Goal: Task Accomplishment & Management: Use online tool/utility

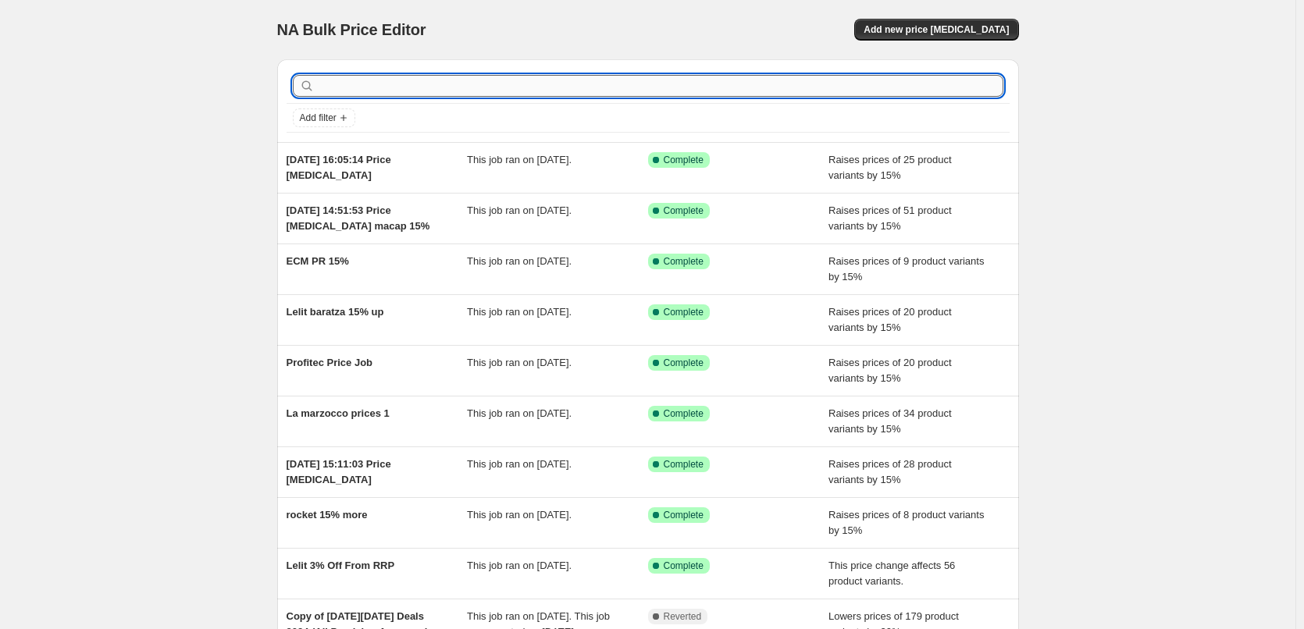
click at [382, 88] on input "text" at bounding box center [661, 86] width 686 height 22
type input "arkadia"
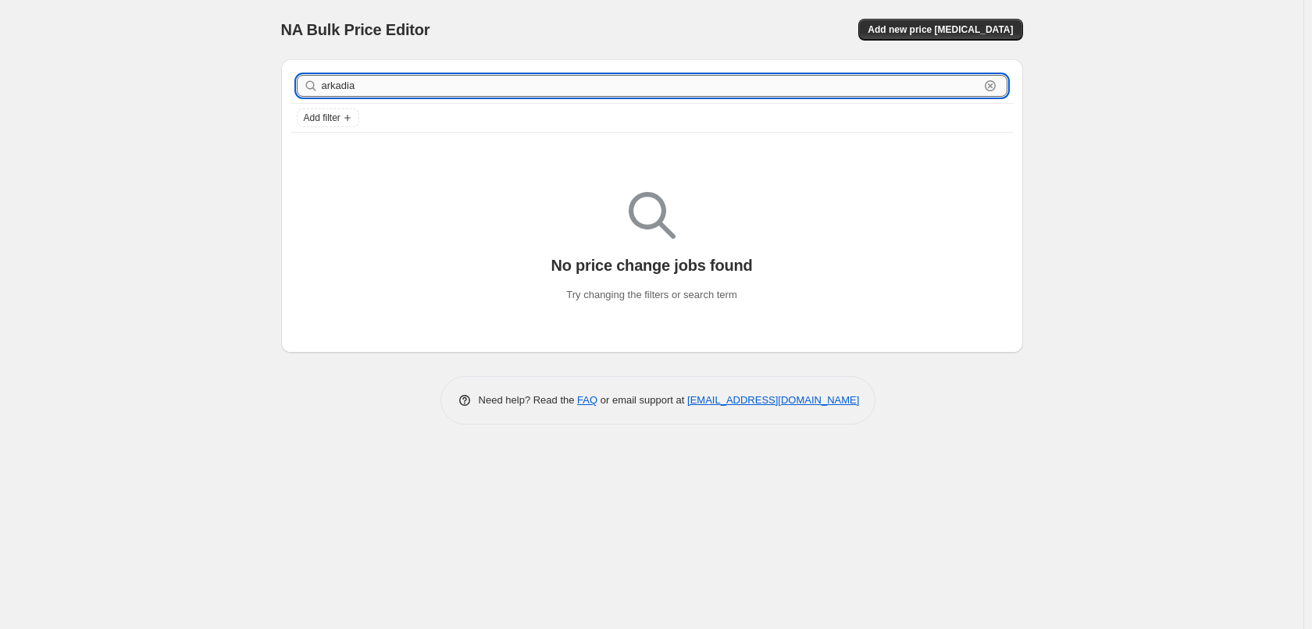
click at [358, 79] on input "arkadia" at bounding box center [651, 86] width 658 height 22
type input "a"
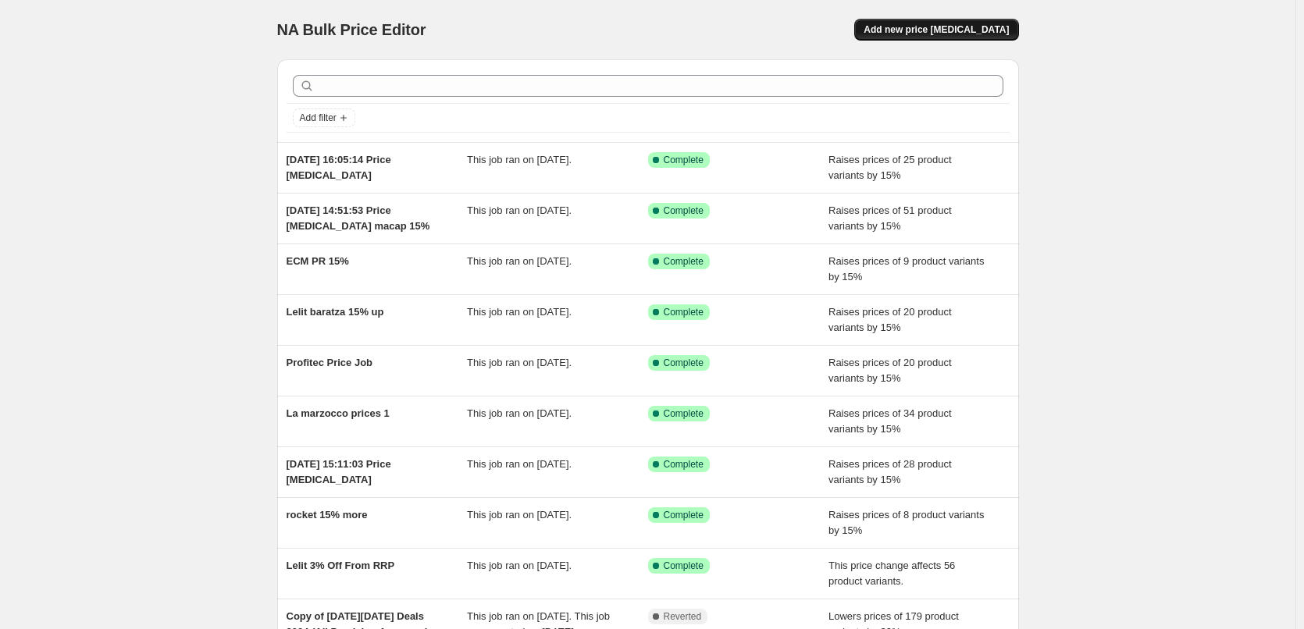
click at [938, 36] on button "Add new price [MEDICAL_DATA]" at bounding box center [936, 30] width 164 height 22
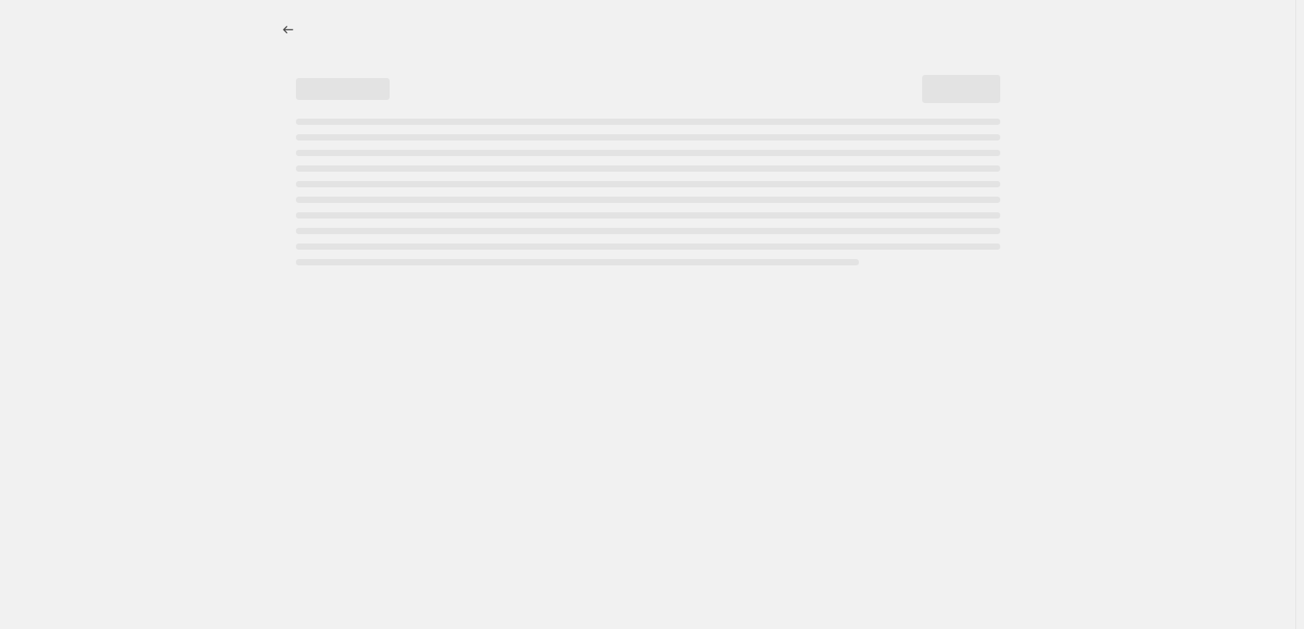
select select "percentage"
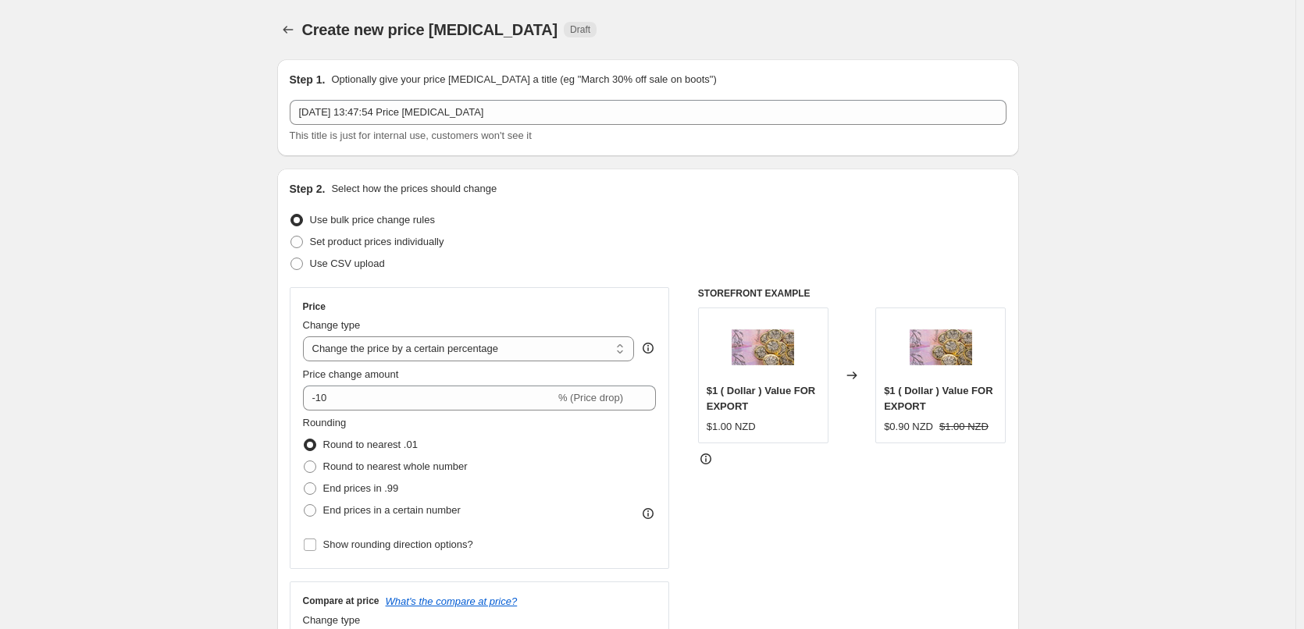
click at [404, 246] on span "Set product prices individually" at bounding box center [377, 242] width 134 height 12
click at [291, 237] on input "Set product prices individually" at bounding box center [290, 236] width 1 height 1
radio input "true"
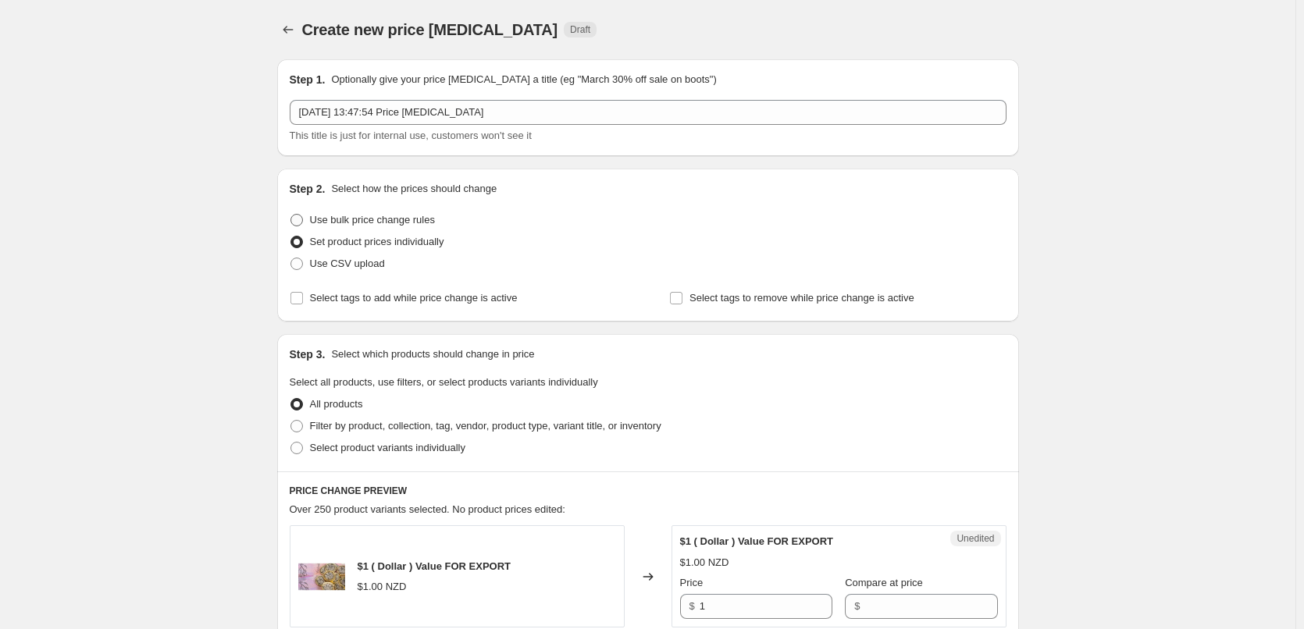
click at [405, 224] on span "Use bulk price change rules" at bounding box center [372, 220] width 125 height 12
click at [291, 215] on input "Use bulk price change rules" at bounding box center [290, 214] width 1 height 1
radio input "true"
select select "percentage"
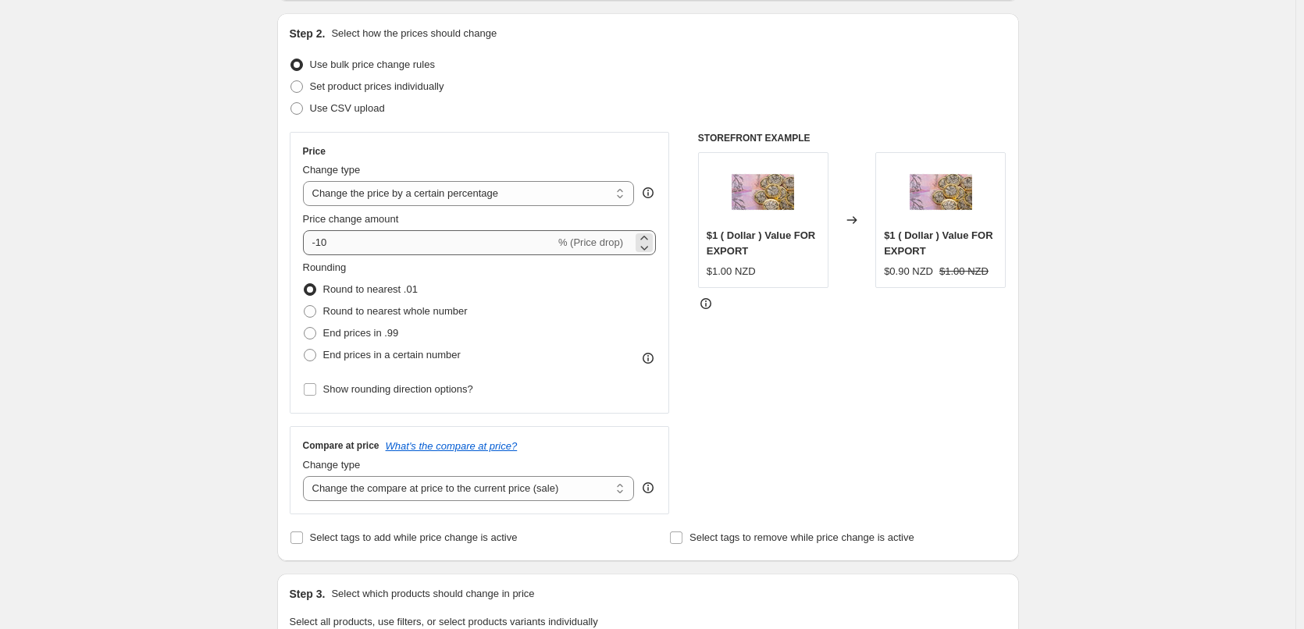
scroll to position [156, 0]
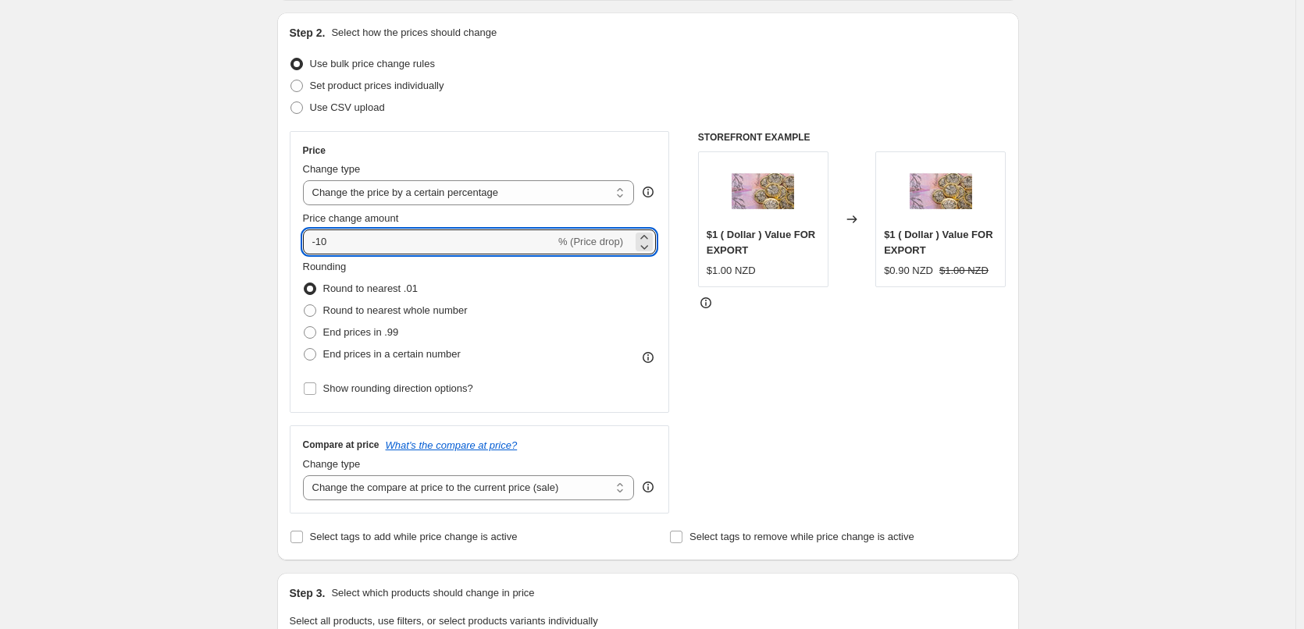
drag, startPoint x: 417, startPoint y: 244, endPoint x: 208, endPoint y: 244, distance: 208.5
click at [208, 244] on div "Create new price change job. This page is ready Create new price change job Dra…" at bounding box center [647, 629] width 1295 height 1571
type input "15"
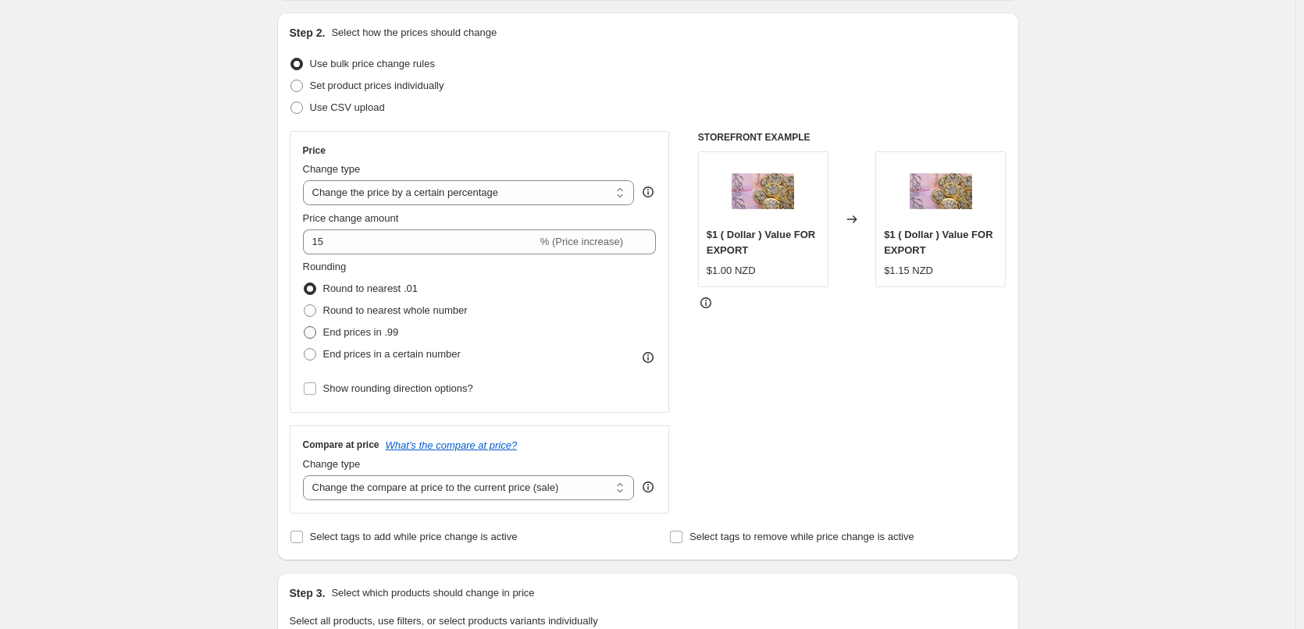
click at [370, 333] on span "End prices in .99" at bounding box center [361, 332] width 76 height 12
click at [305, 327] on input "End prices in .99" at bounding box center [304, 326] width 1 height 1
radio input "true"
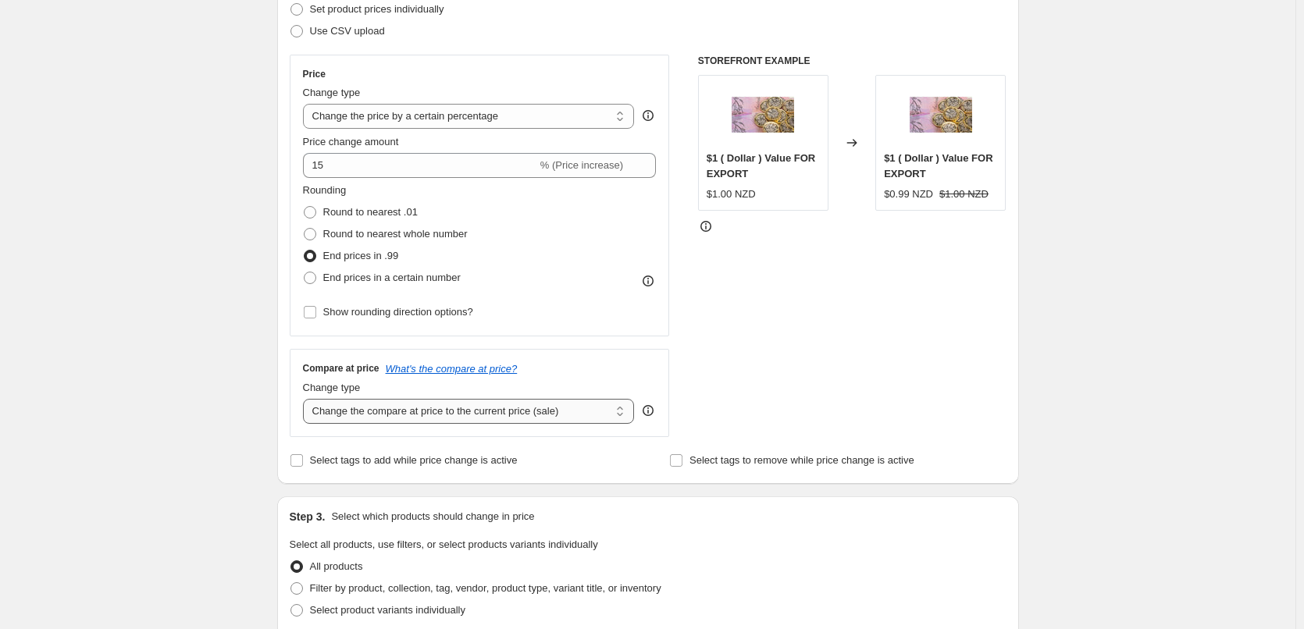
scroll to position [233, 0]
click at [352, 416] on select "Change the compare at price to the current price (sale) Change the compare at p…" at bounding box center [469, 410] width 332 height 25
select select "percentage"
click at [306, 398] on select "Change the compare at price to the current price (sale) Change the compare at p…" at bounding box center [469, 410] width 332 height 25
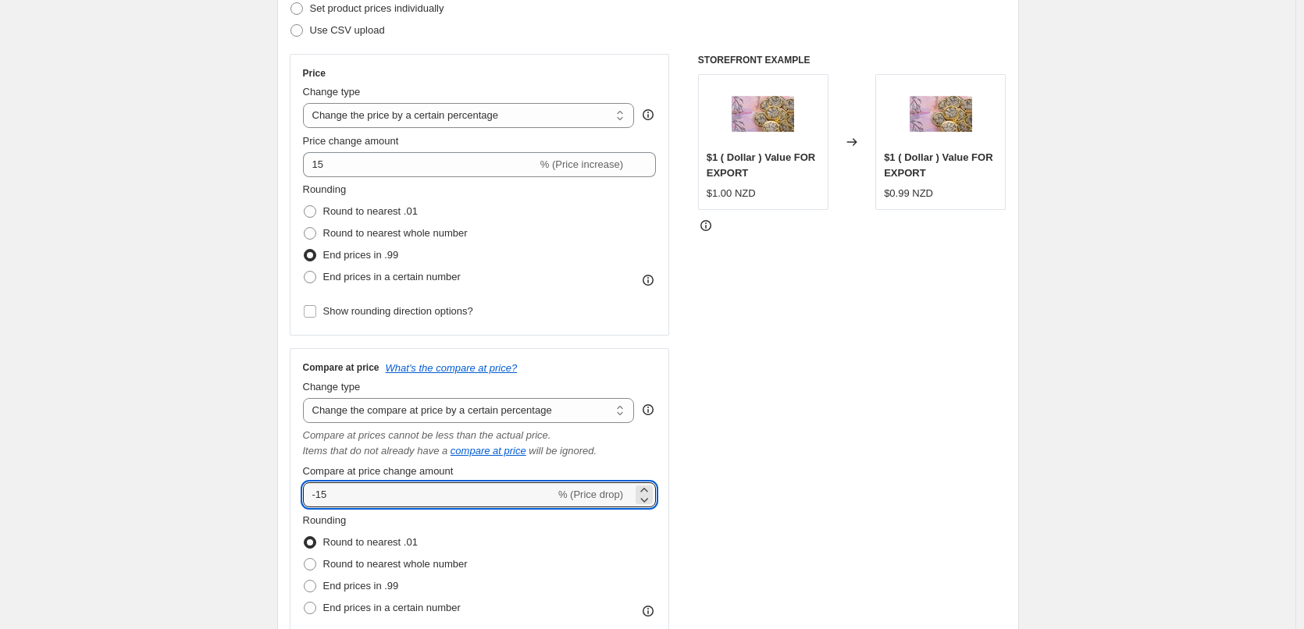
drag, startPoint x: 356, startPoint y: 421, endPoint x: 230, endPoint y: 473, distance: 136.9
click at [333, 498] on input "-15" at bounding box center [429, 495] width 252 height 25
drag, startPoint x: 323, startPoint y: 499, endPoint x: 314, endPoint y: 498, distance: 8.6
click at [314, 498] on input "-15" at bounding box center [429, 495] width 252 height 25
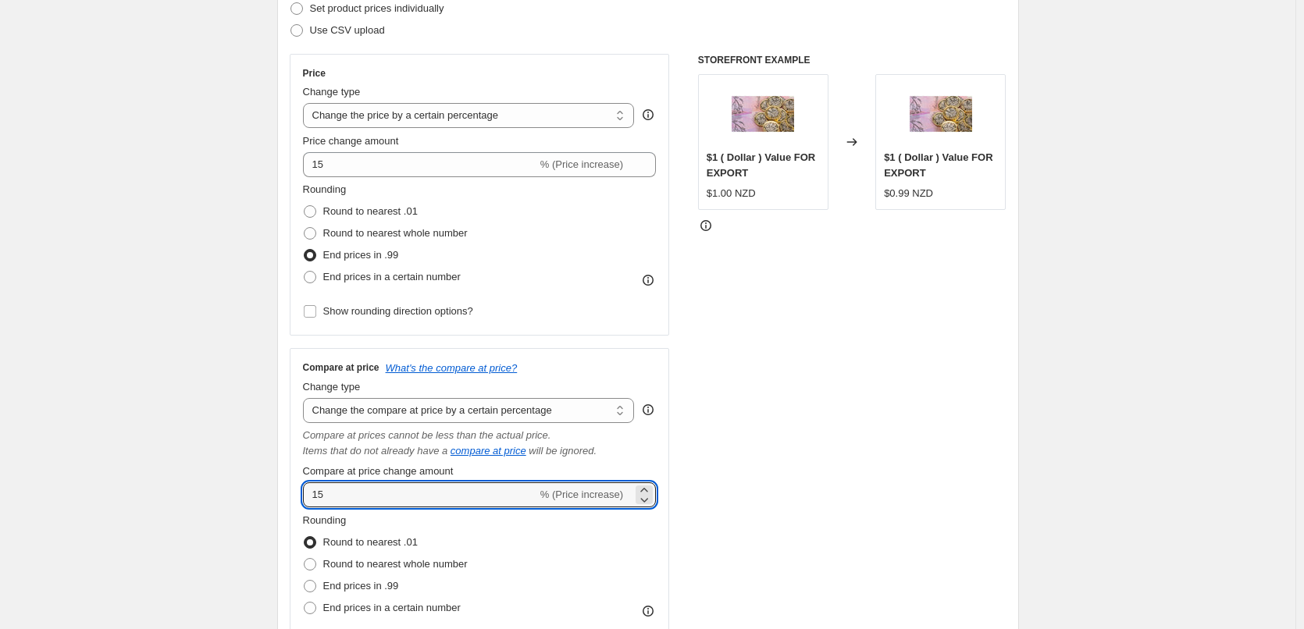
type input "15"
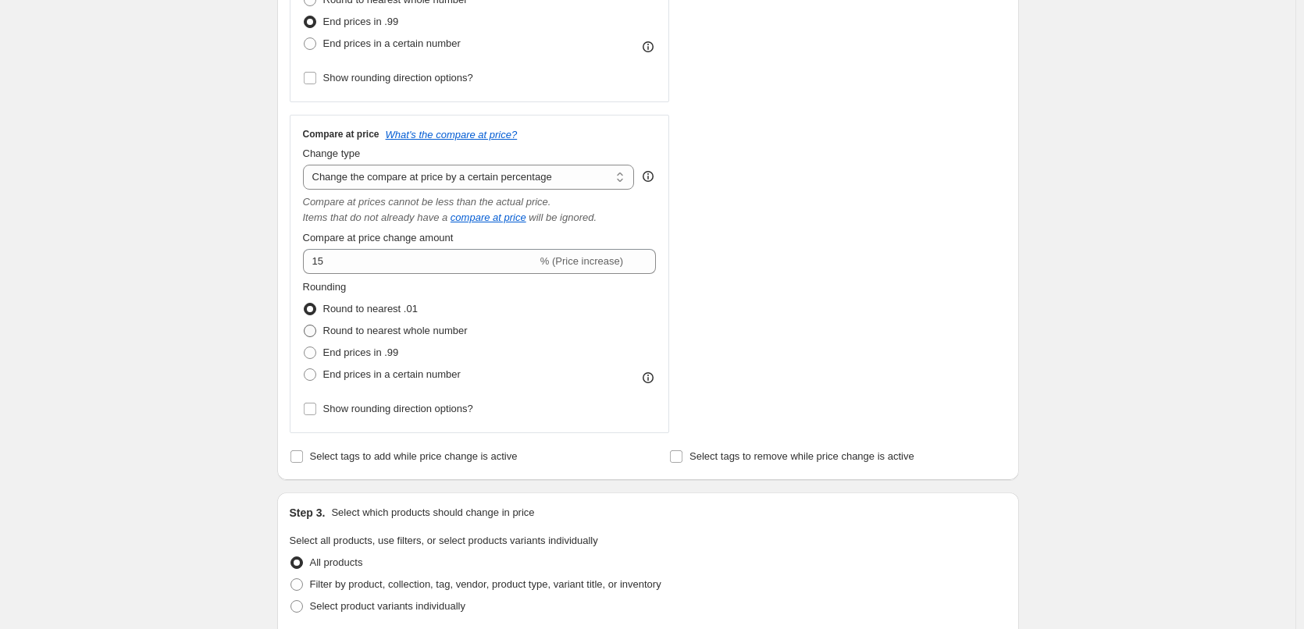
scroll to position [468, 0]
click at [387, 353] on span "End prices in .99" at bounding box center [361, 352] width 76 height 12
click at [390, 361] on label "End prices in .99" at bounding box center [351, 352] width 96 height 22
click at [305, 347] on input "End prices in .99" at bounding box center [304, 346] width 1 height 1
radio input "true"
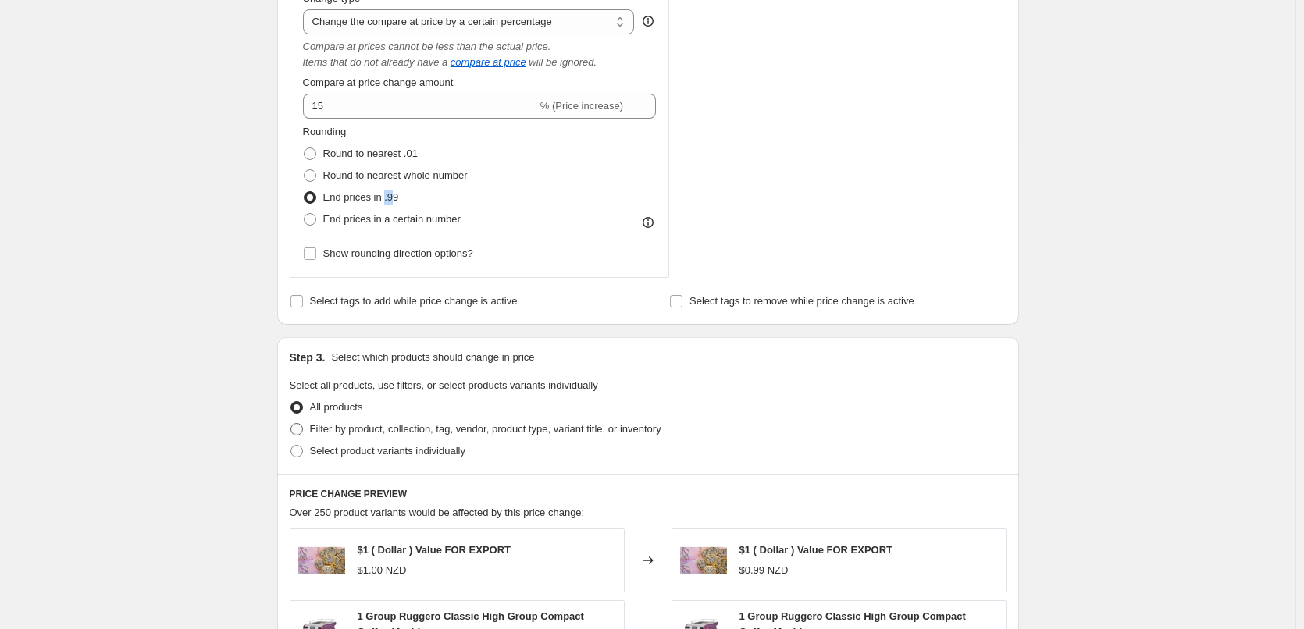
scroll to position [623, 0]
click at [390, 428] on span "Filter by product, collection, tag, vendor, product type, variant title, or inv…" at bounding box center [485, 428] width 351 height 12
click at [291, 423] on input "Filter by product, collection, tag, vendor, product type, variant title, or inv…" at bounding box center [290, 422] width 1 height 1
radio input "true"
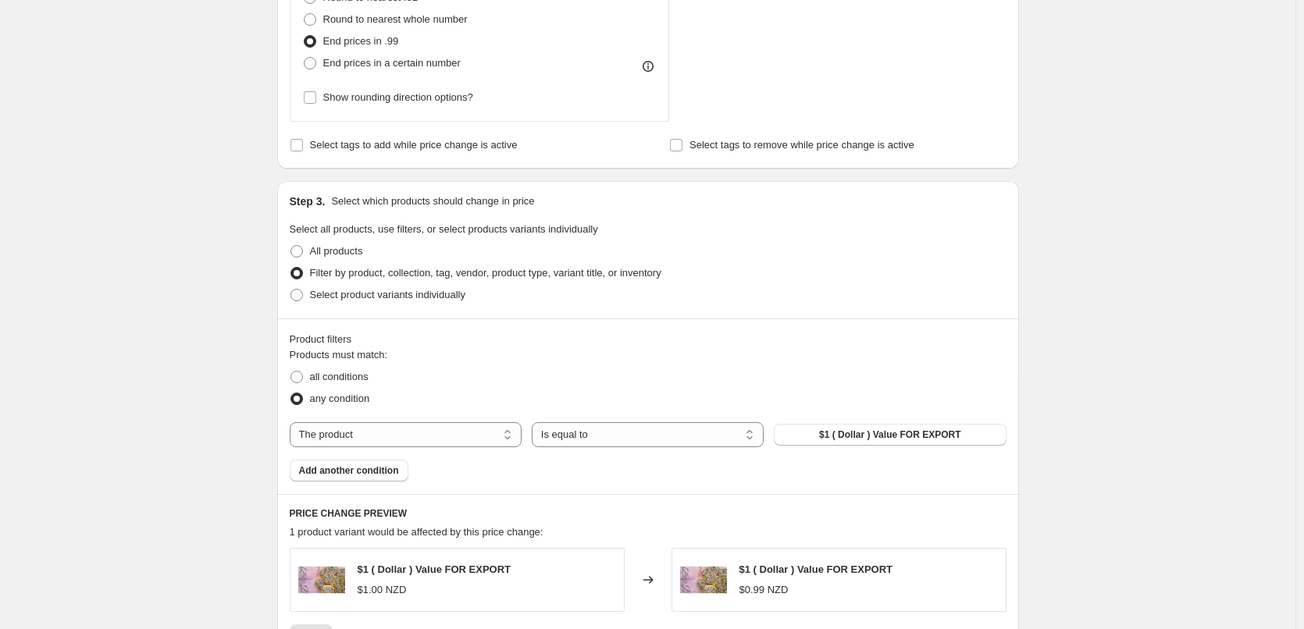
scroll to position [779, 0]
click at [339, 296] on span "Select product variants individually" at bounding box center [387, 294] width 155 height 12
click at [291, 289] on input "Select product variants individually" at bounding box center [290, 288] width 1 height 1
radio input "true"
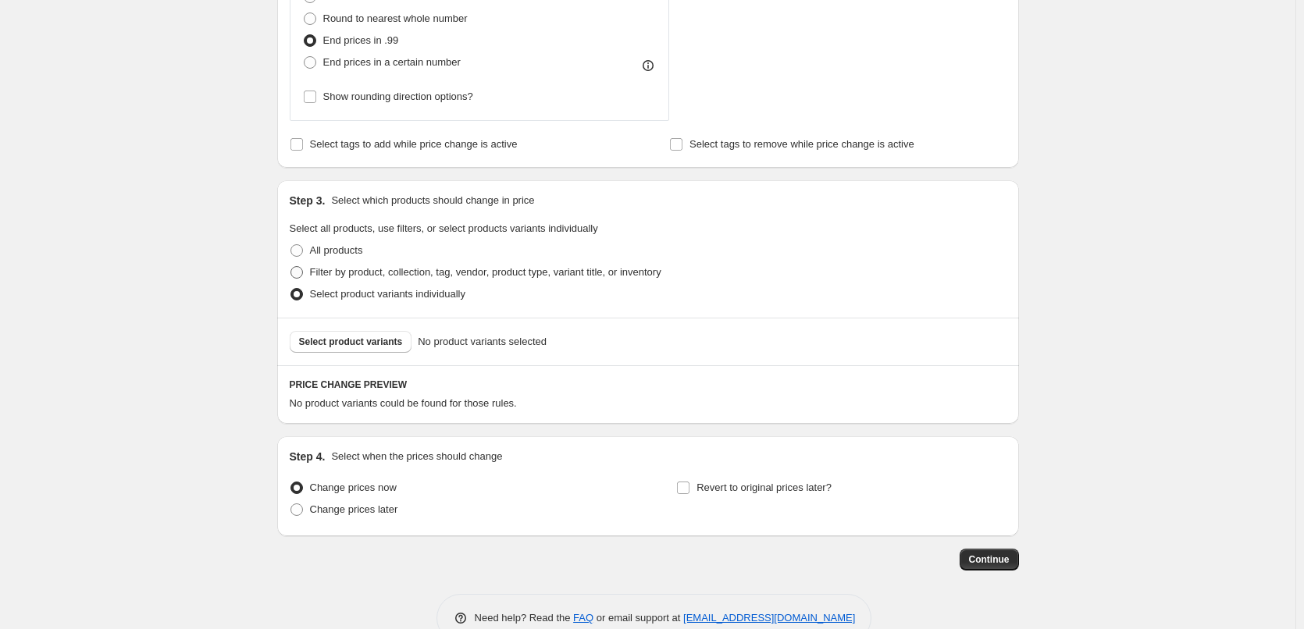
click at [350, 278] on span "Filter by product, collection, tag, vendor, product type, variant title, or inv…" at bounding box center [485, 272] width 351 height 12
click at [291, 267] on input "Filter by product, collection, tag, vendor, product type, variant title, or inv…" at bounding box center [290, 266] width 1 height 1
radio input "true"
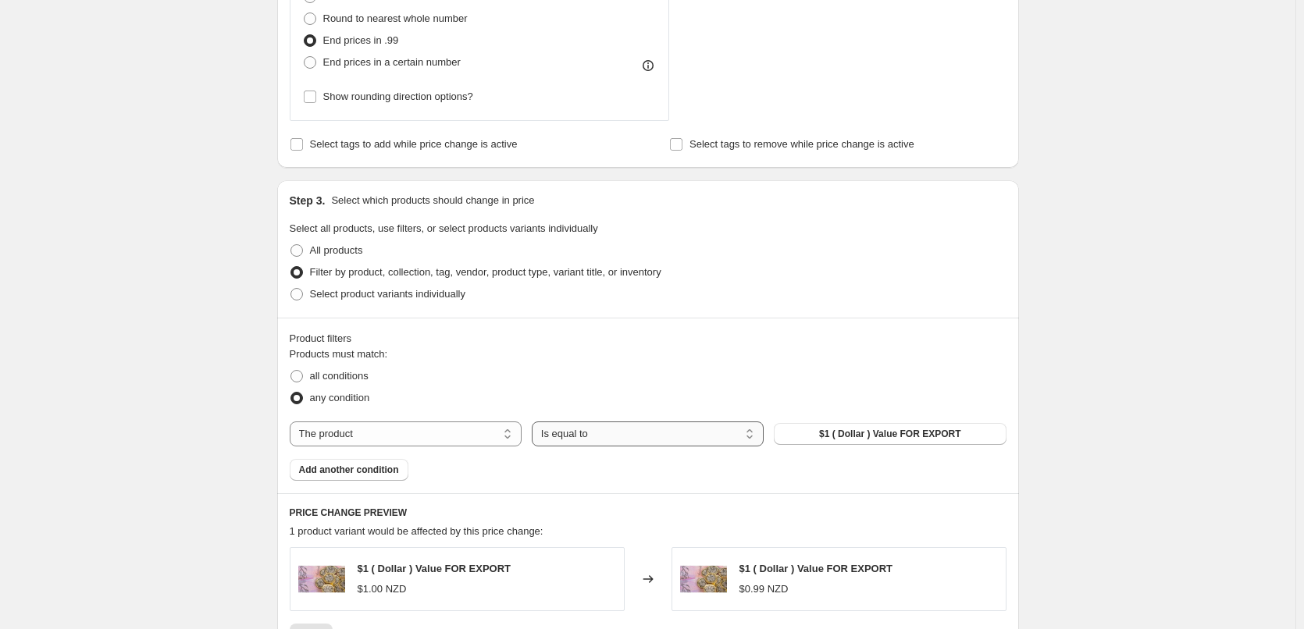
click at [737, 440] on select "Is equal to Is not equal to" at bounding box center [648, 434] width 232 height 25
click at [355, 438] on select "The product The product's collection The product's tag The product's vendor The…" at bounding box center [406, 434] width 232 height 25
select select "tag"
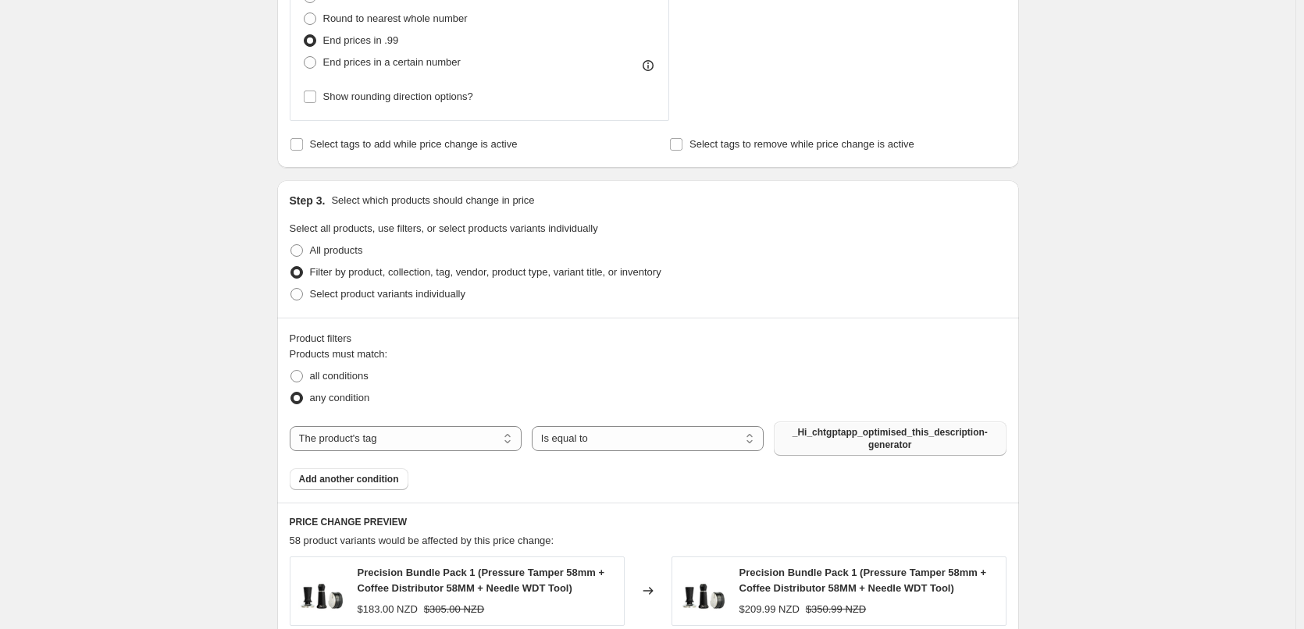
click at [907, 454] on button "_Hi_chtgptapp_optimised_this_description-generator" at bounding box center [890, 439] width 232 height 34
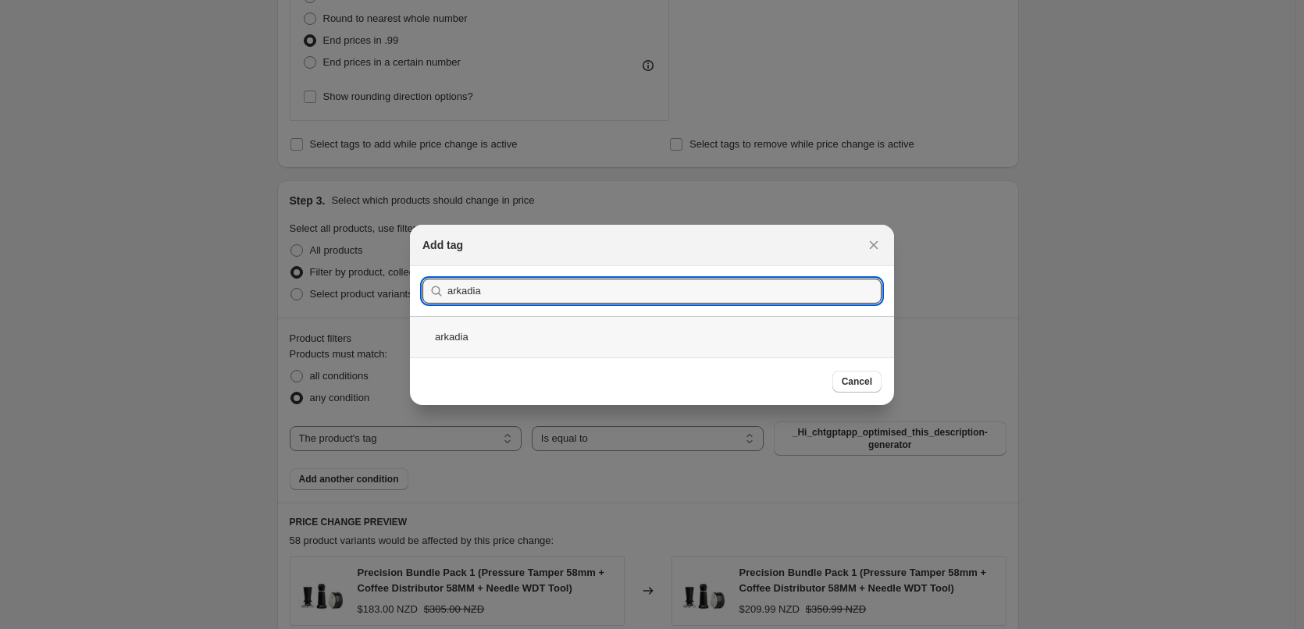
type input "arkadia"
click at [644, 345] on div "arkadia" at bounding box center [652, 336] width 484 height 41
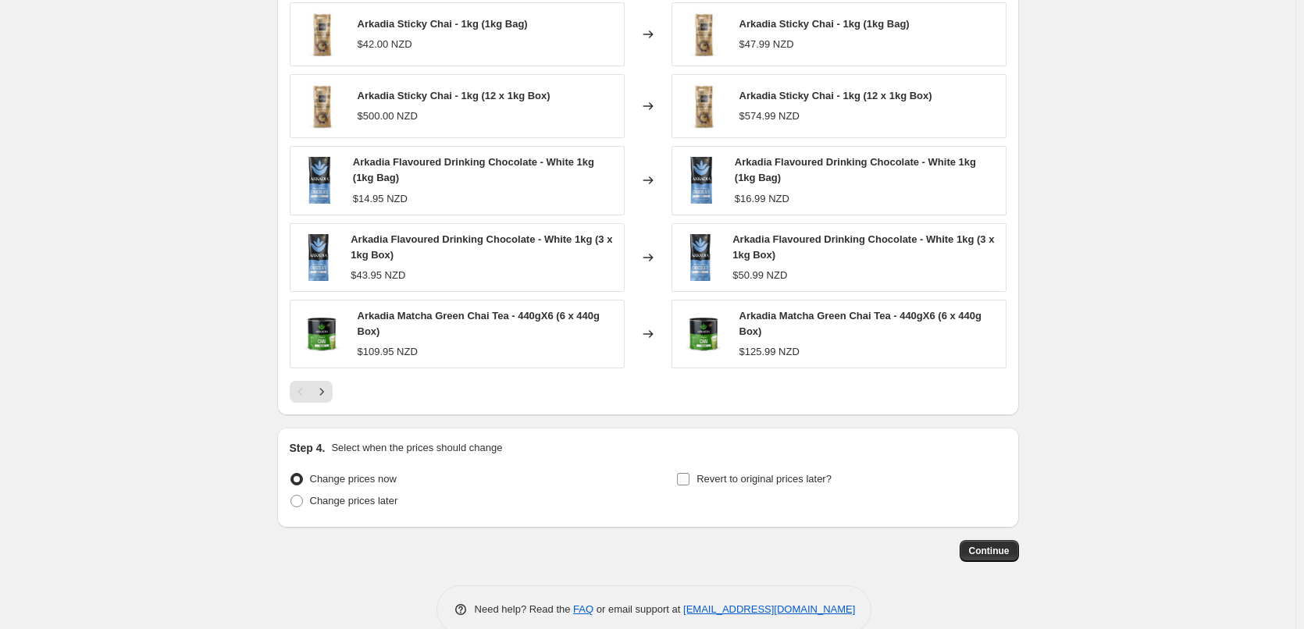
scroll to position [1325, 0]
click at [330, 390] on icon "Next" at bounding box center [322, 391] width 16 height 16
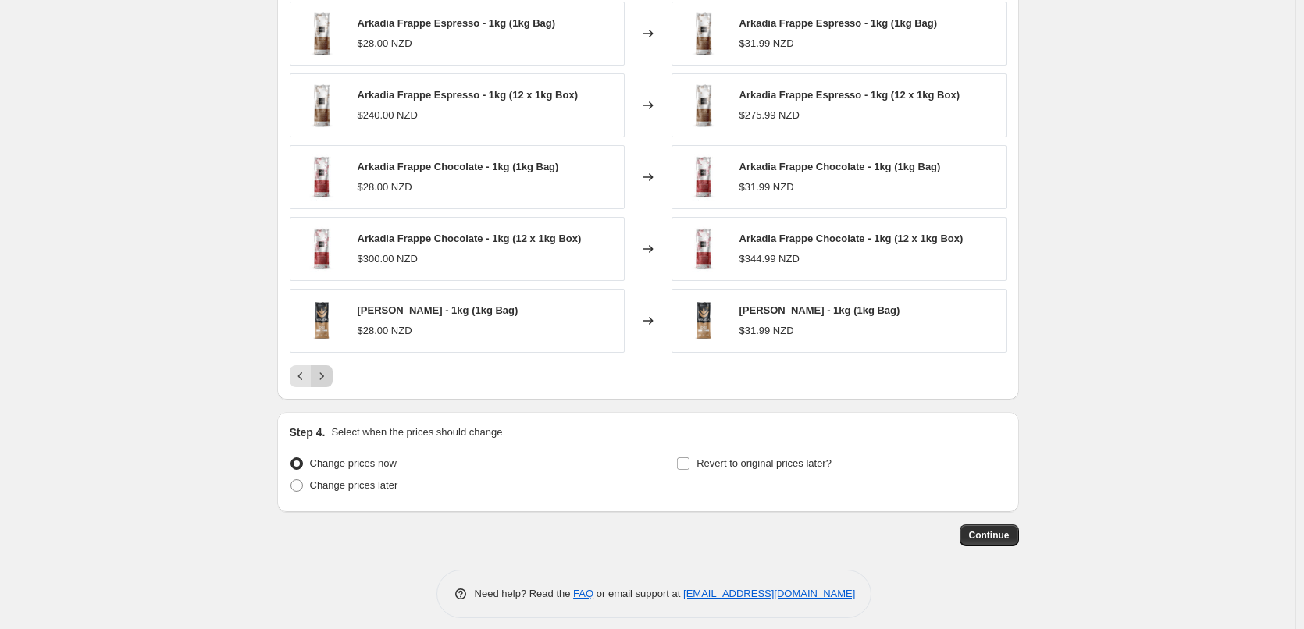
click at [330, 383] on icon "Next" at bounding box center [322, 377] width 16 height 16
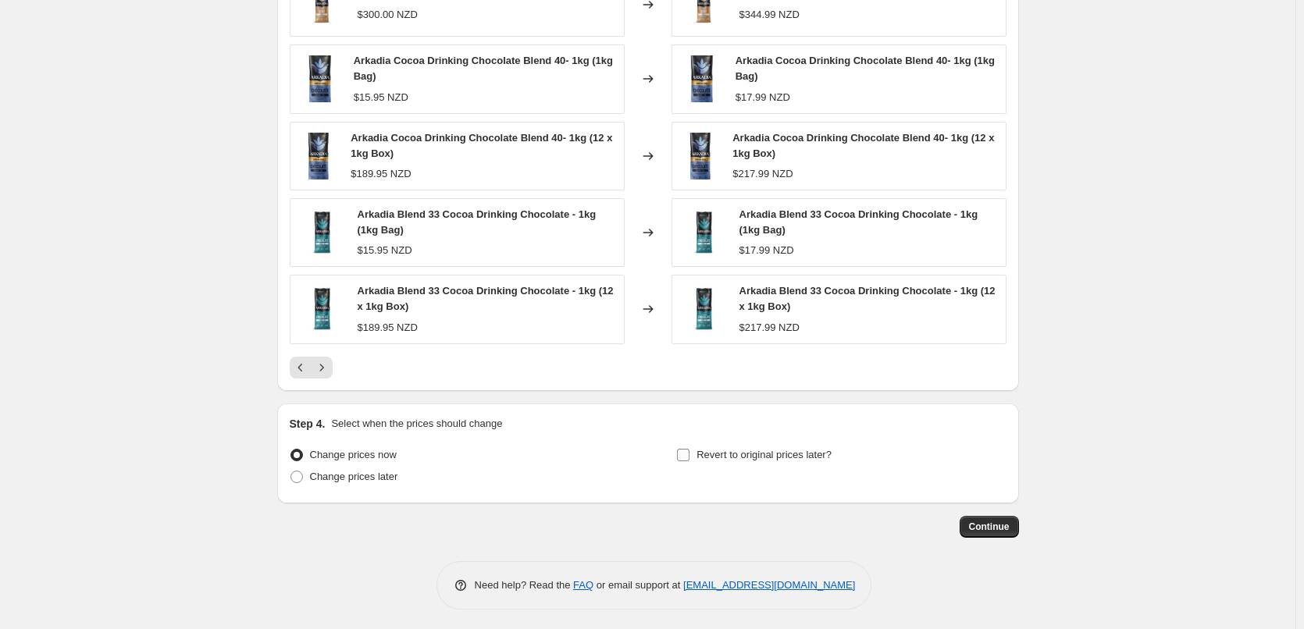
scroll to position [1359, 0]
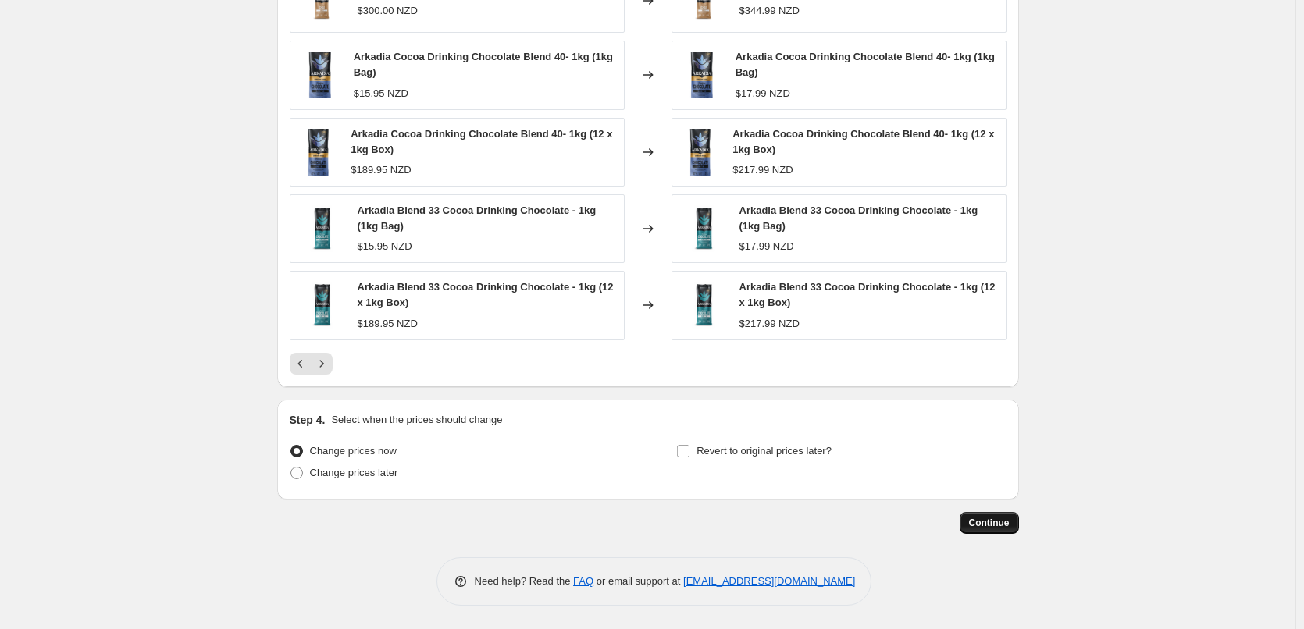
click at [1007, 518] on span "Continue" at bounding box center [989, 523] width 41 height 12
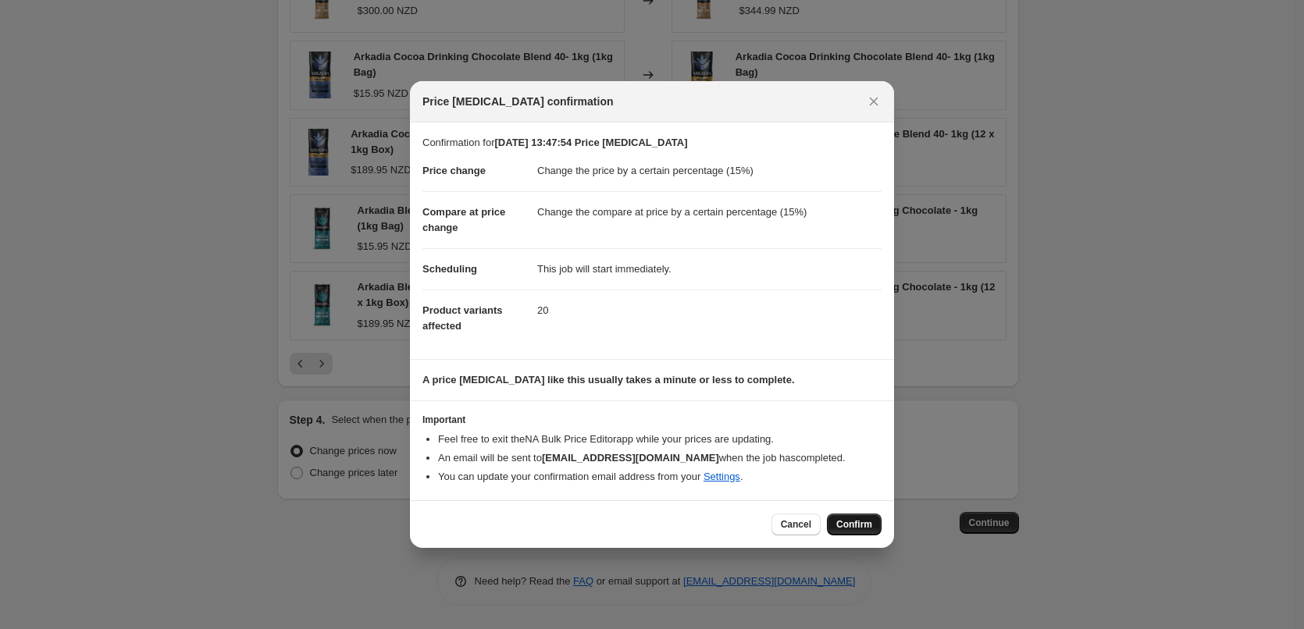
click at [867, 527] on span "Confirm" at bounding box center [854, 525] width 36 height 12
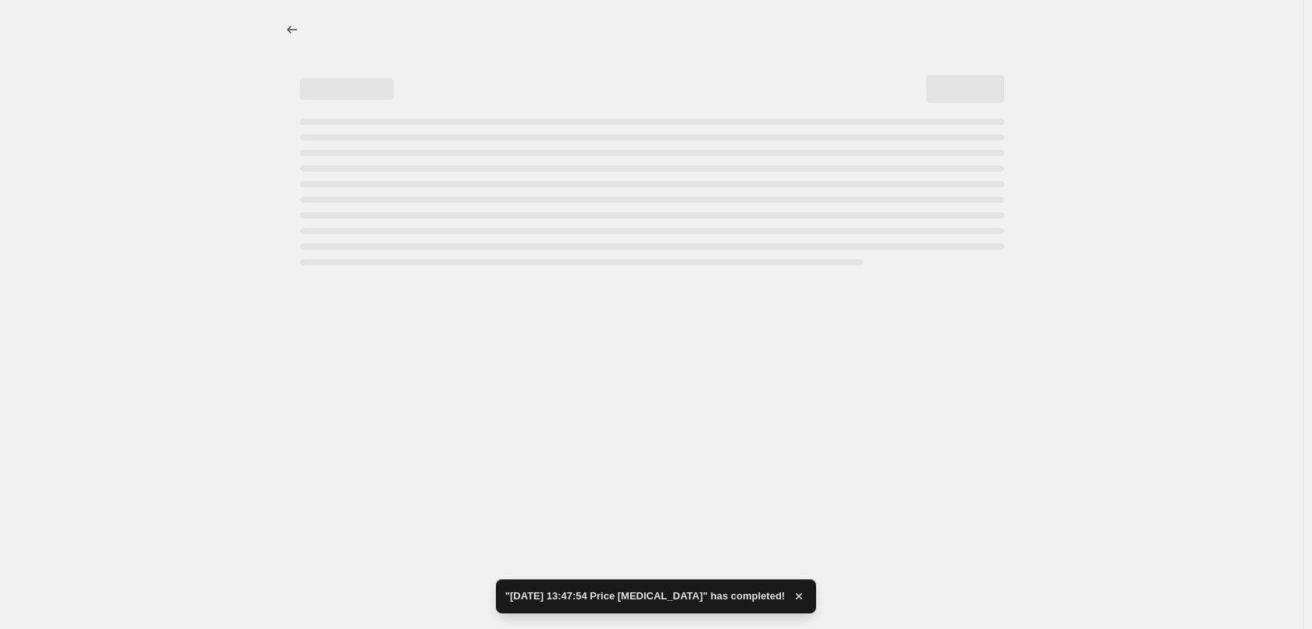
select select "percentage"
select select "tag"
